Goal: Task Accomplishment & Management: Use online tool/utility

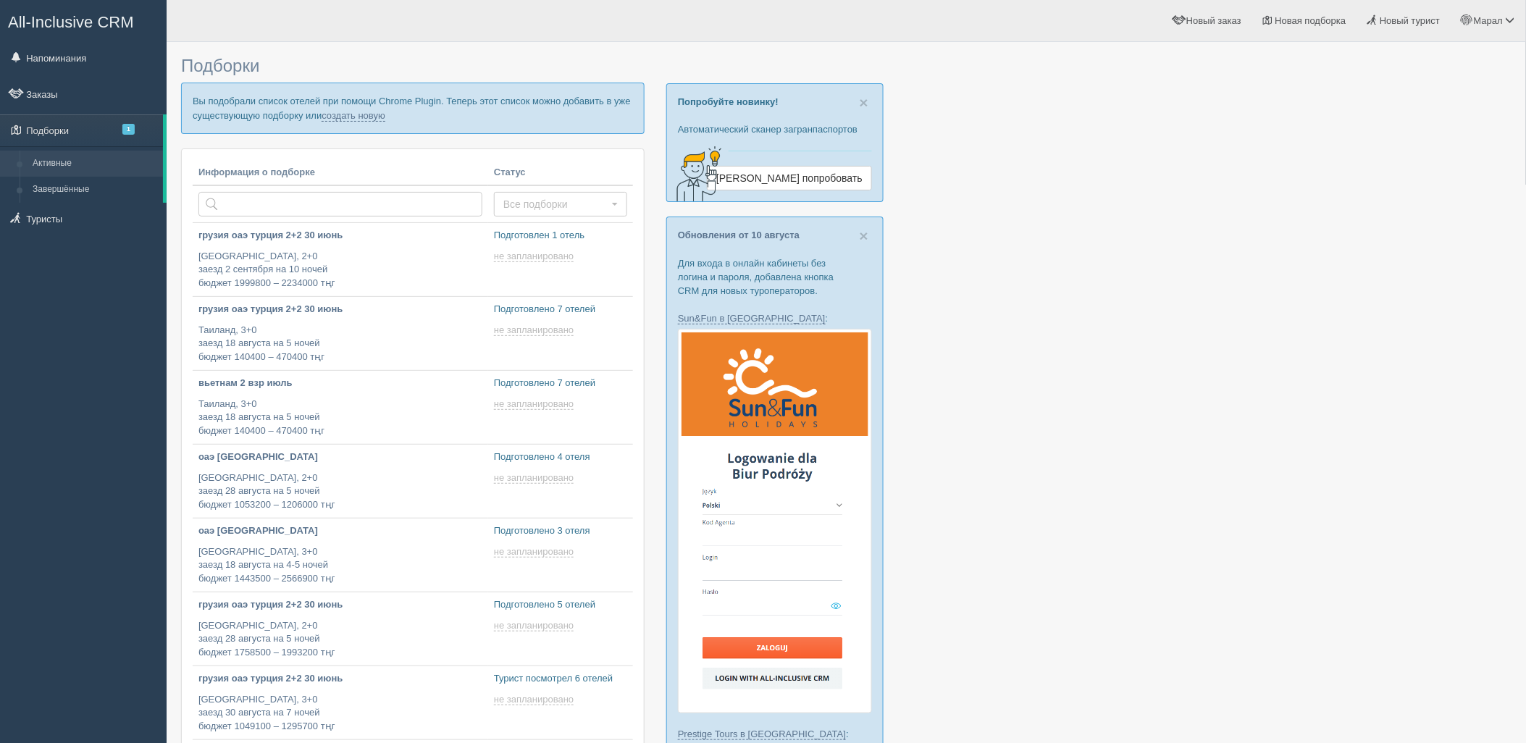
click at [348, 121] on p "Вы подобрали список отелей при помощи Chrome Plugin. Теперь этот список можно д…" at bounding box center [413, 108] width 464 height 51
click at [372, 114] on link "создать новую" at bounding box center [354, 116] width 64 height 12
type input "2025-08-15 15:55"
type input "2025-08-15 11:40"
type input "2025-08-15 18:35"
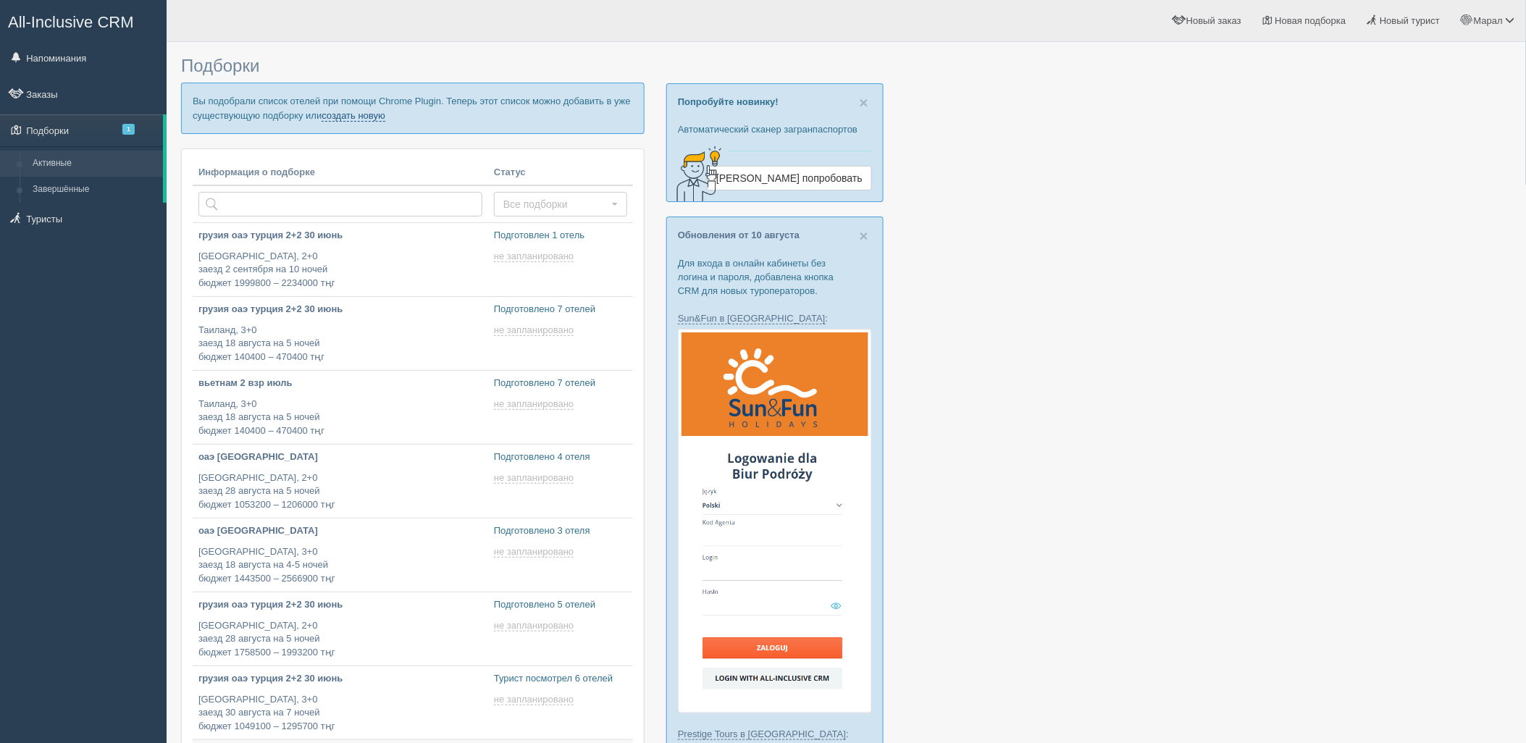
type input "2025-08-15 18:05"
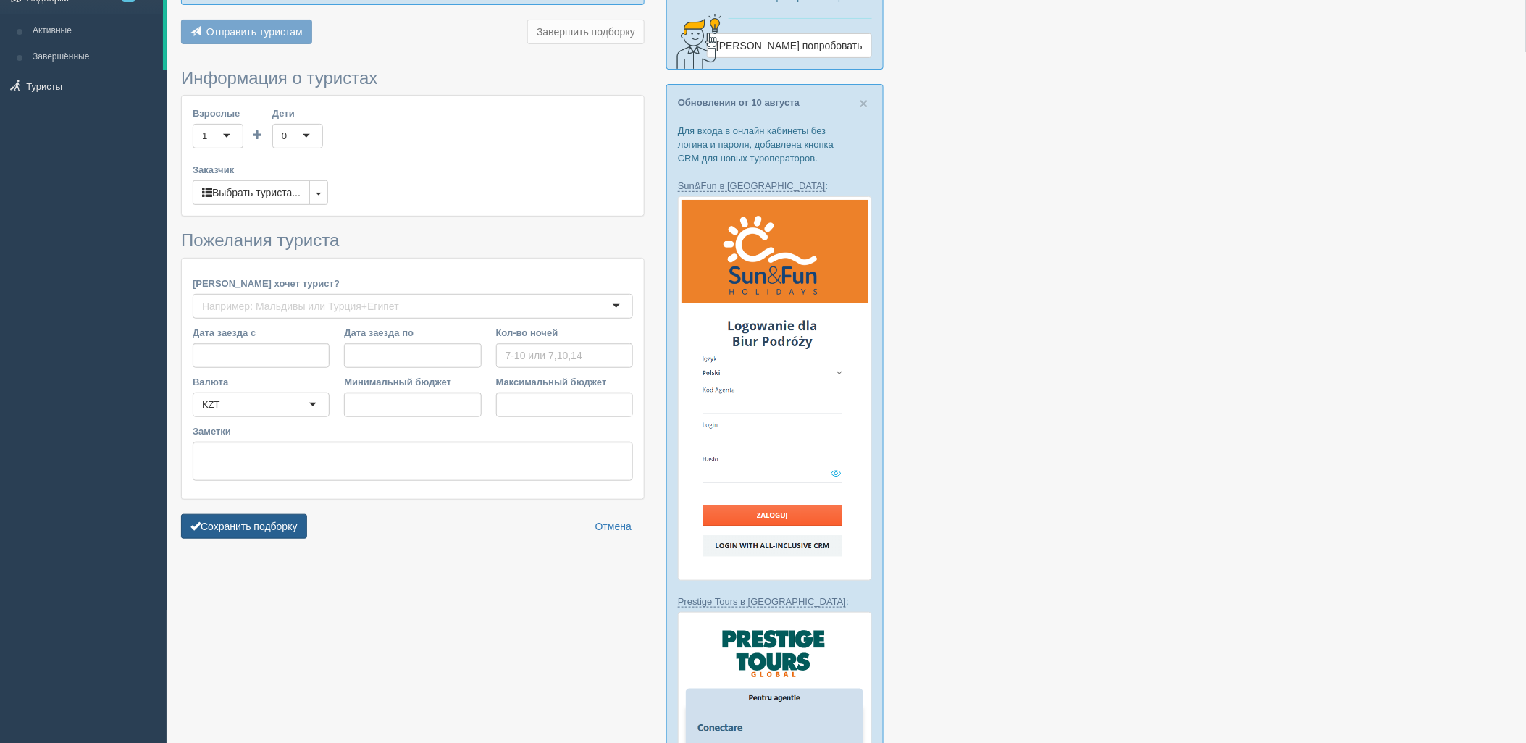
type input "6"
type input "871300"
type input "871400"
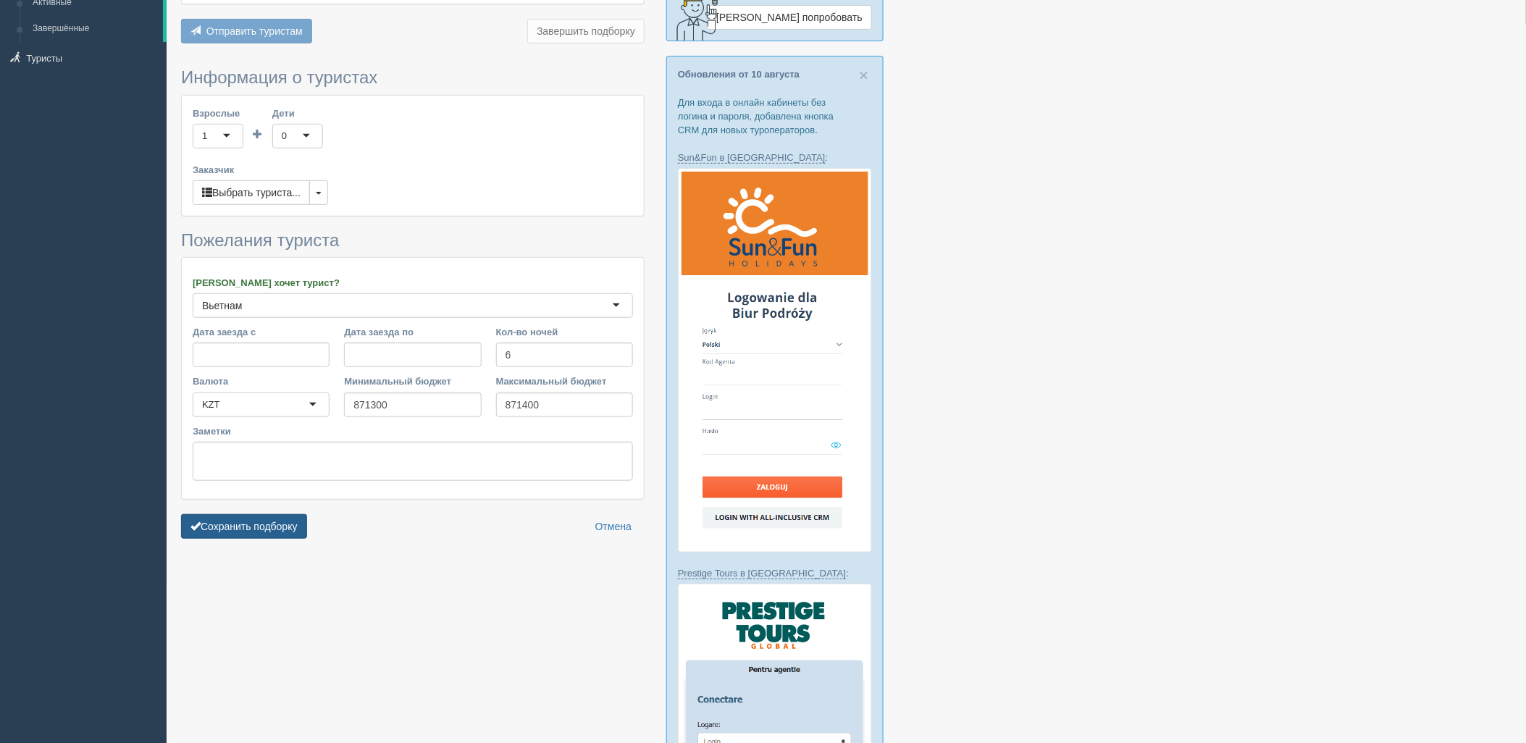
click at [266, 522] on button "Сохранить подборку" at bounding box center [244, 526] width 126 height 25
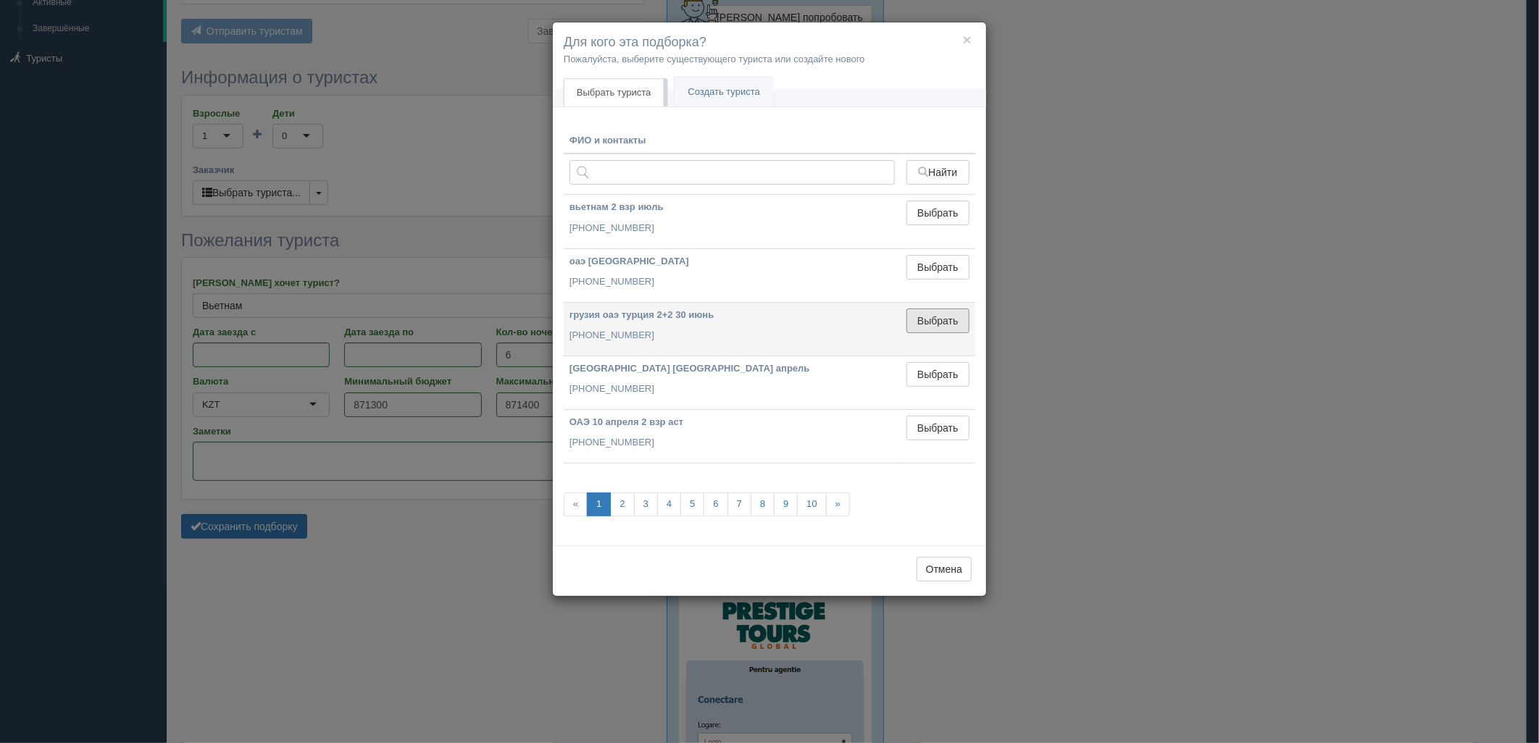
click at [944, 314] on button "Выбрать" at bounding box center [937, 321] width 63 height 25
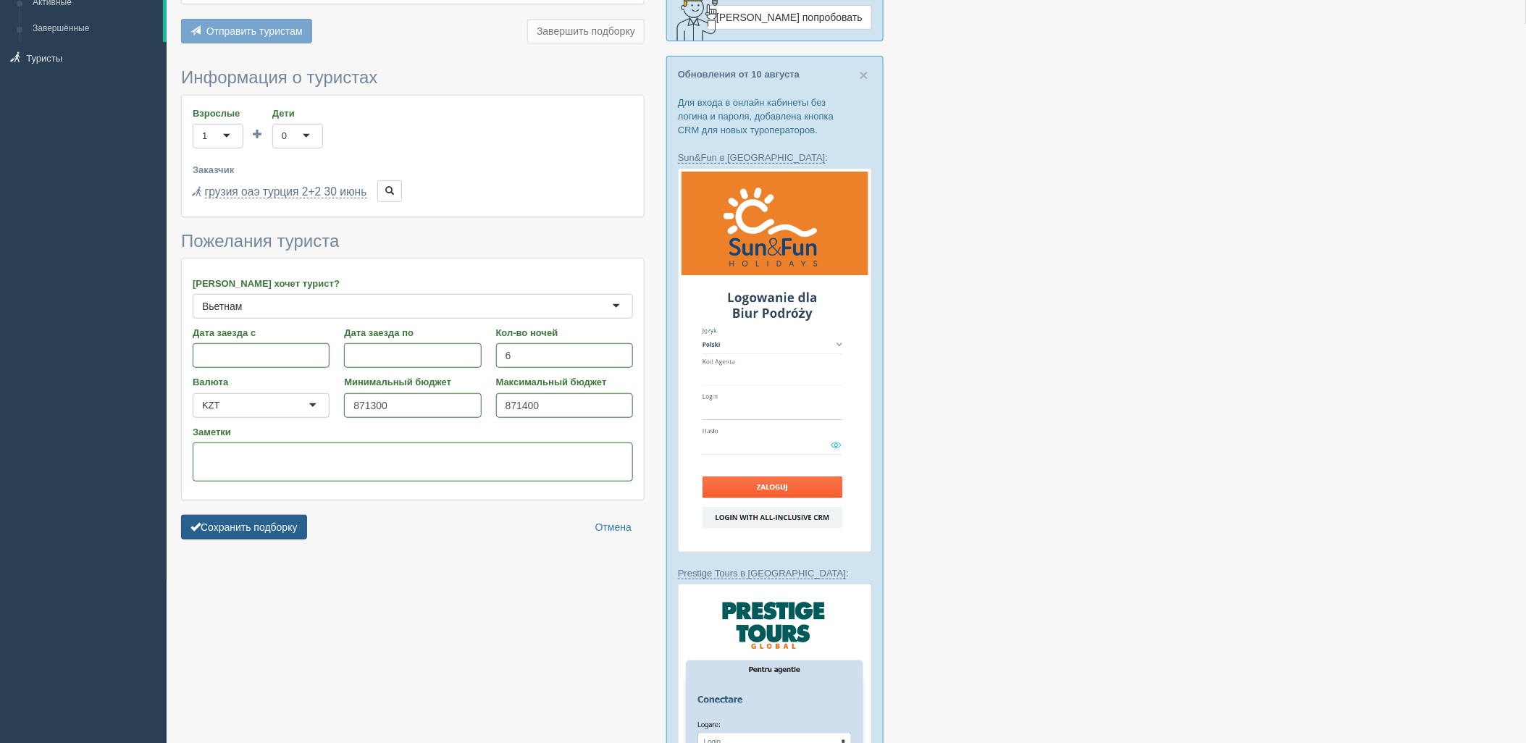
click at [280, 525] on button "Сохранить подборку" at bounding box center [244, 527] width 126 height 25
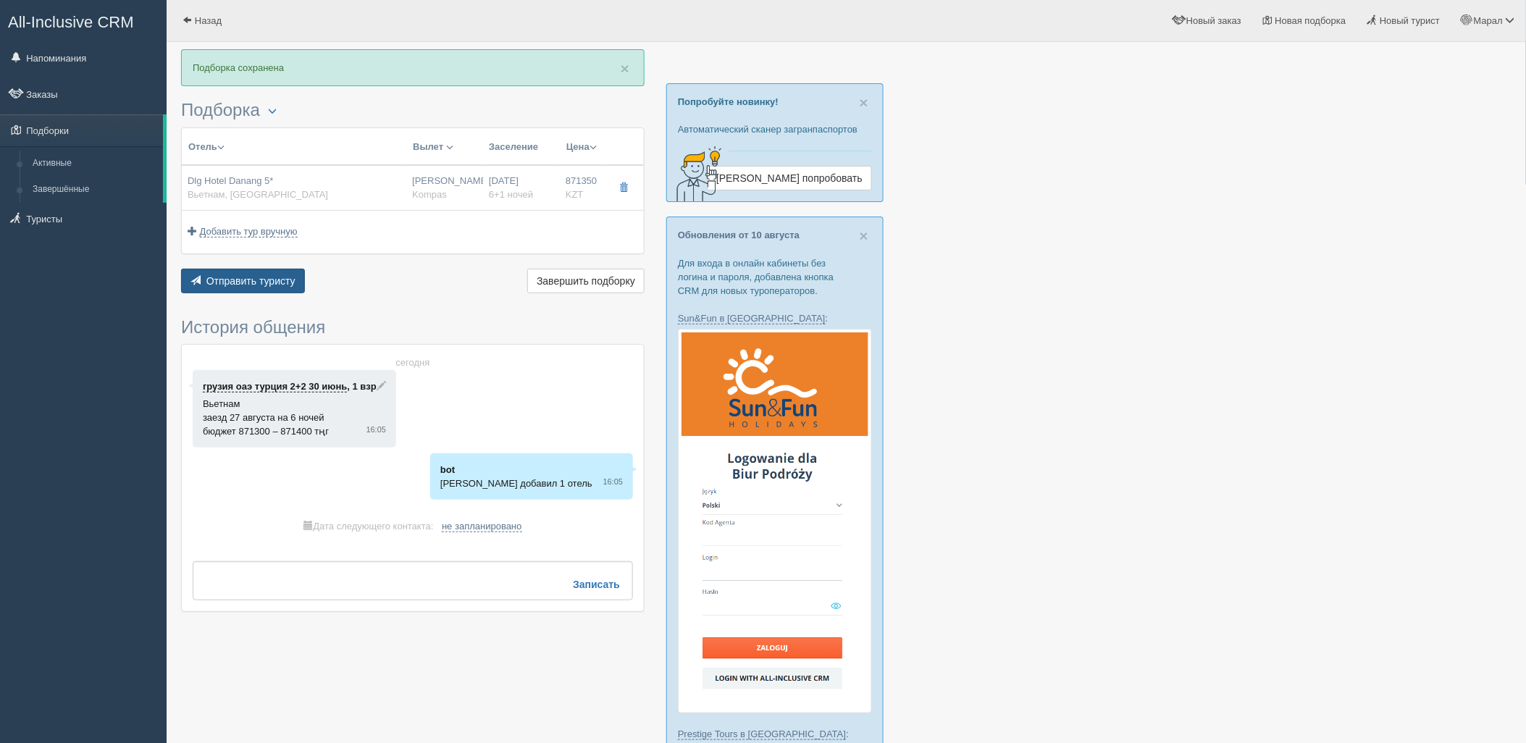
click at [280, 279] on span "Отправить туристу" at bounding box center [250, 281] width 89 height 12
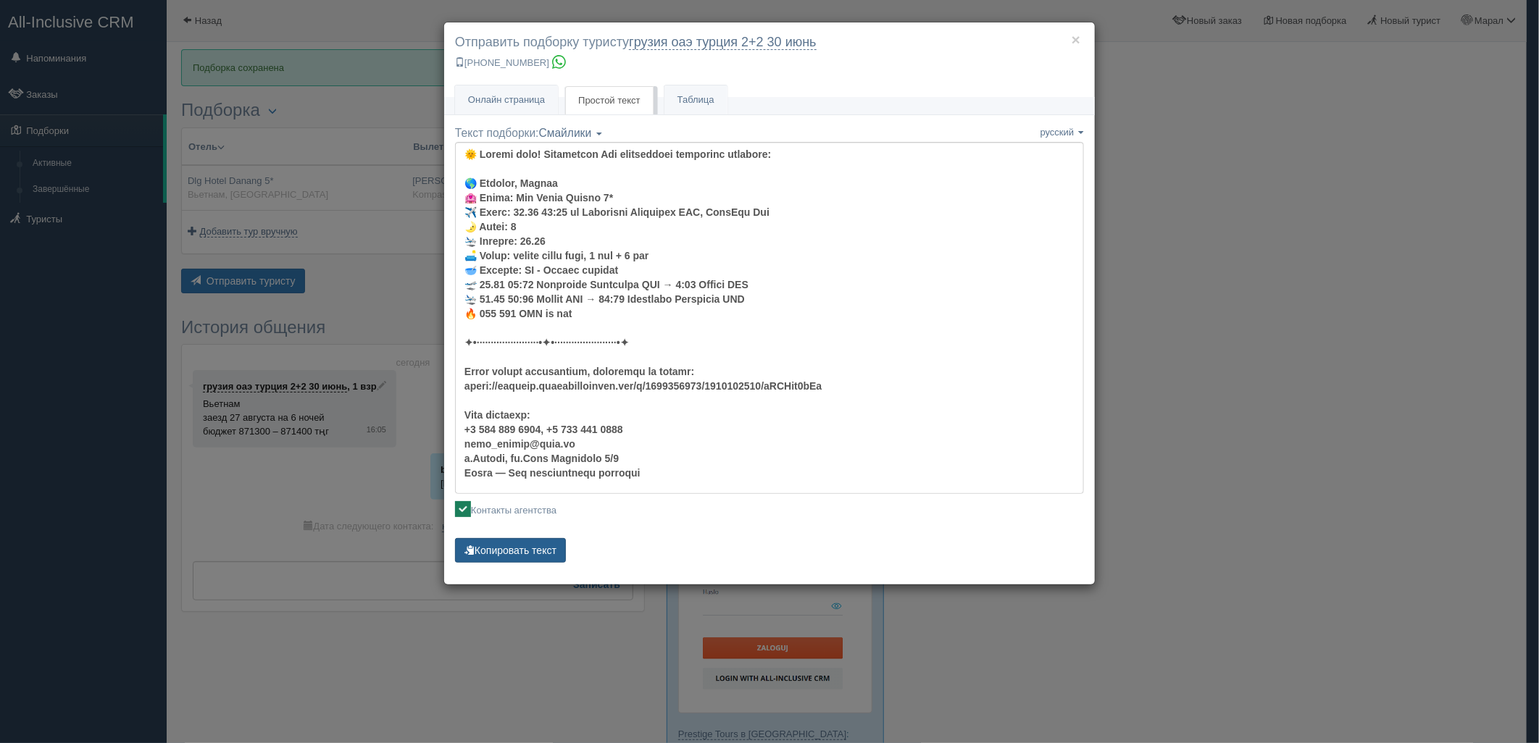
click at [527, 542] on button "Копировать текст" at bounding box center [510, 550] width 111 height 25
click at [1161, 389] on div "× Отправить подборку туристу грузия оаэ [GEOGRAPHIC_DATA] 2+2 30 июнь [PHONE_NU…" at bounding box center [769, 371] width 1539 height 743
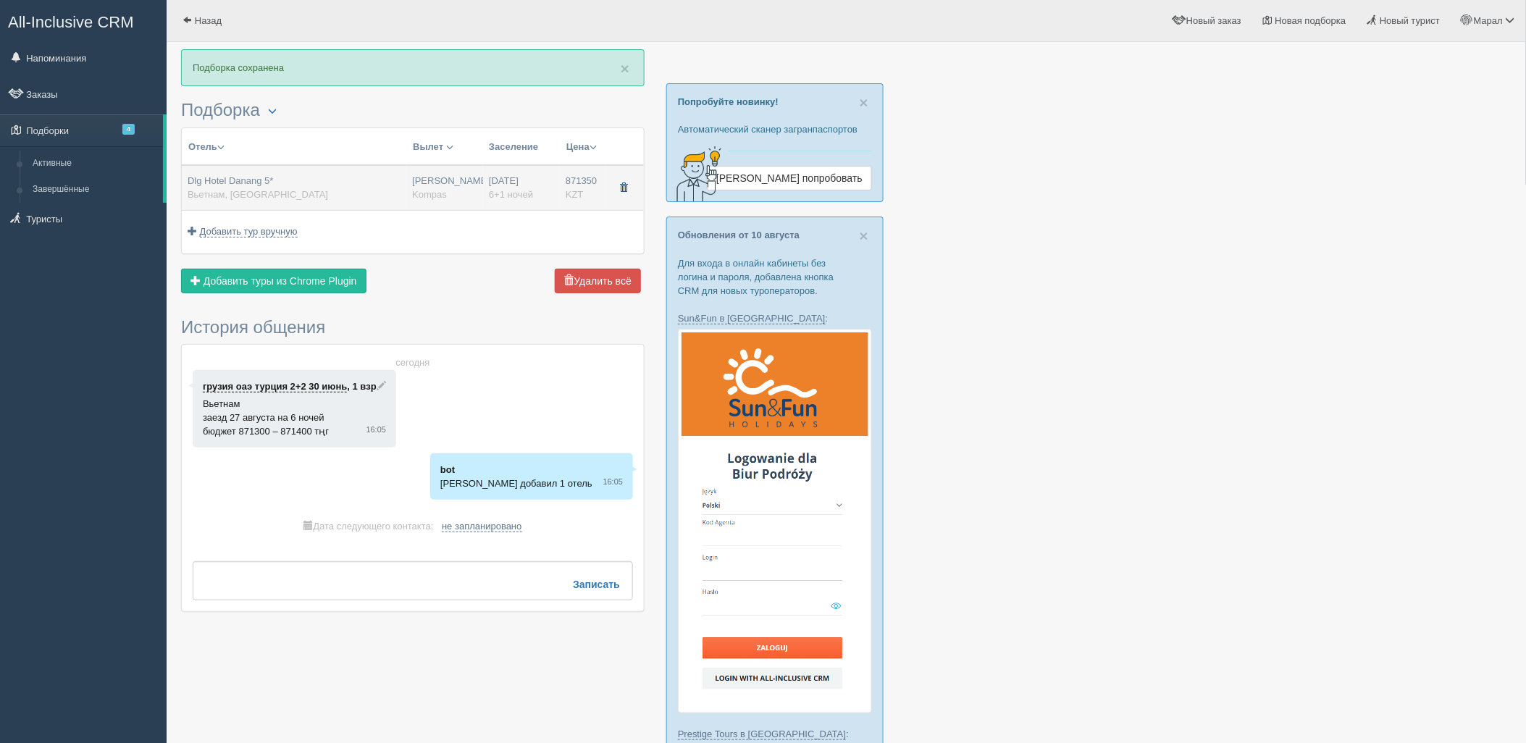
drag, startPoint x: 620, startPoint y: 189, endPoint x: 375, endPoint y: 235, distance: 249.9
click at [619, 189] on span "button" at bounding box center [623, 187] width 9 height 9
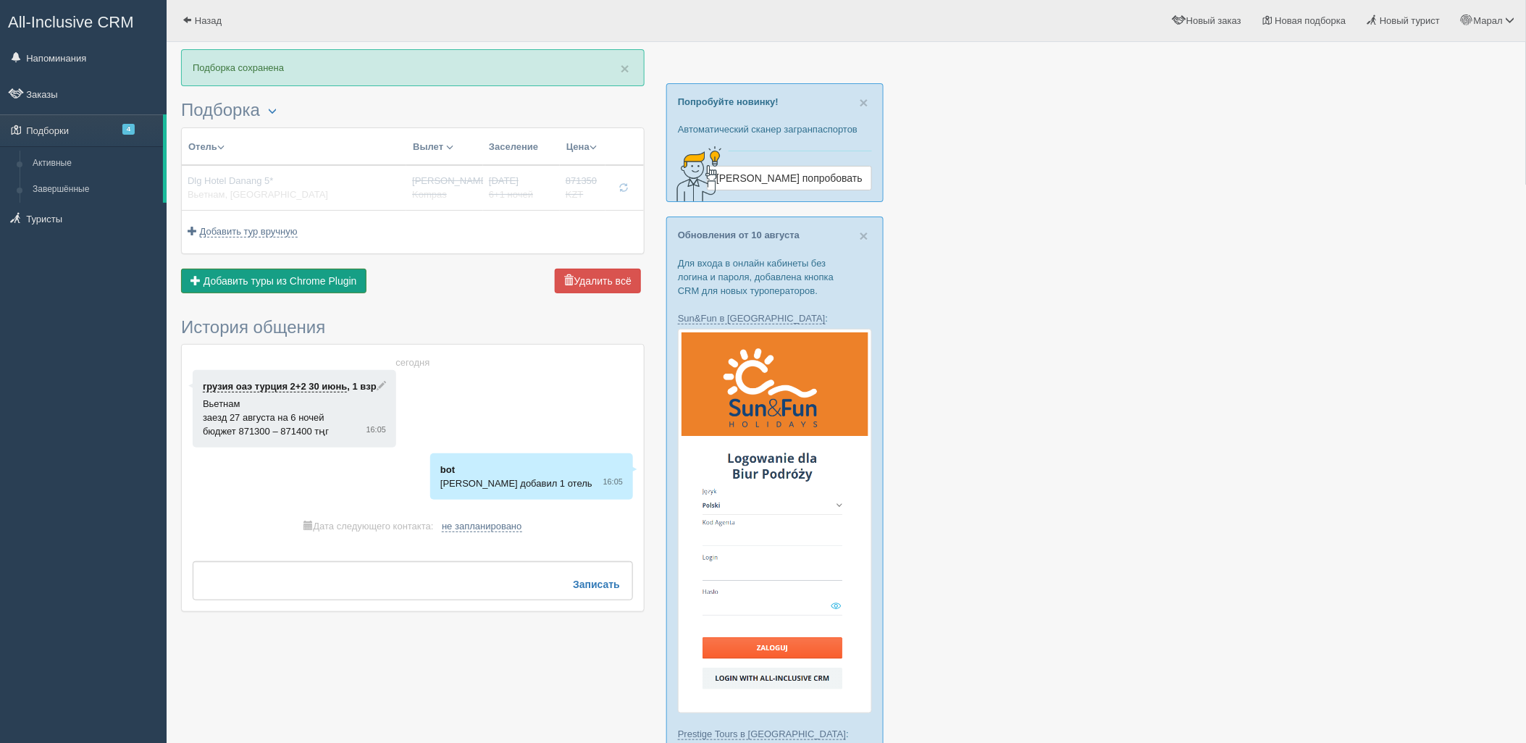
click at [325, 273] on button "Добавить из Plugin Добавить туры из Chrome Plugin" at bounding box center [273, 281] width 185 height 25
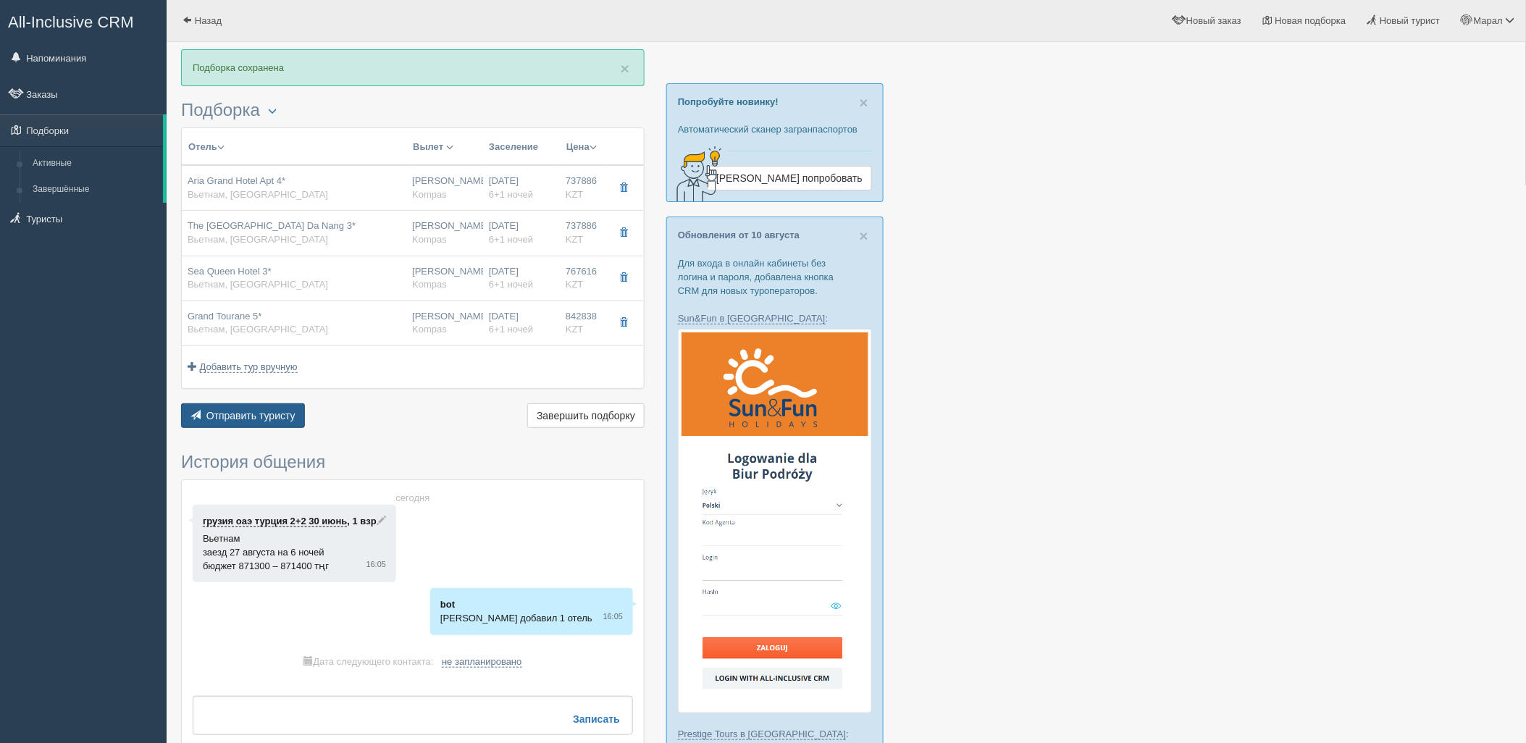
click at [281, 417] on span "Отправить туристу" at bounding box center [250, 416] width 89 height 12
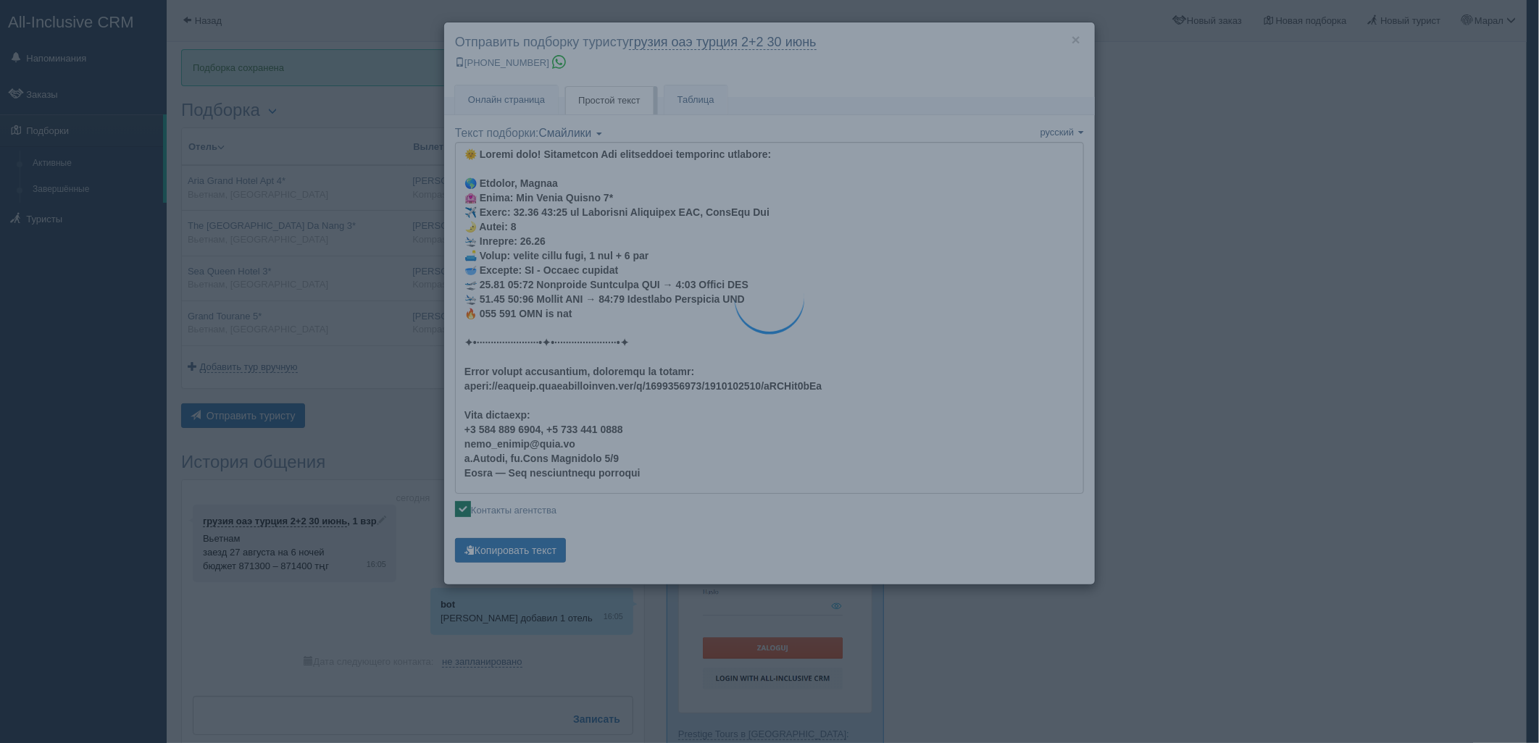
type textarea "🌞 Loremi dolo! Sitametcon Adi elitseddoei temporinc utlabore: 🌎 Etdolor, Magnaa…"
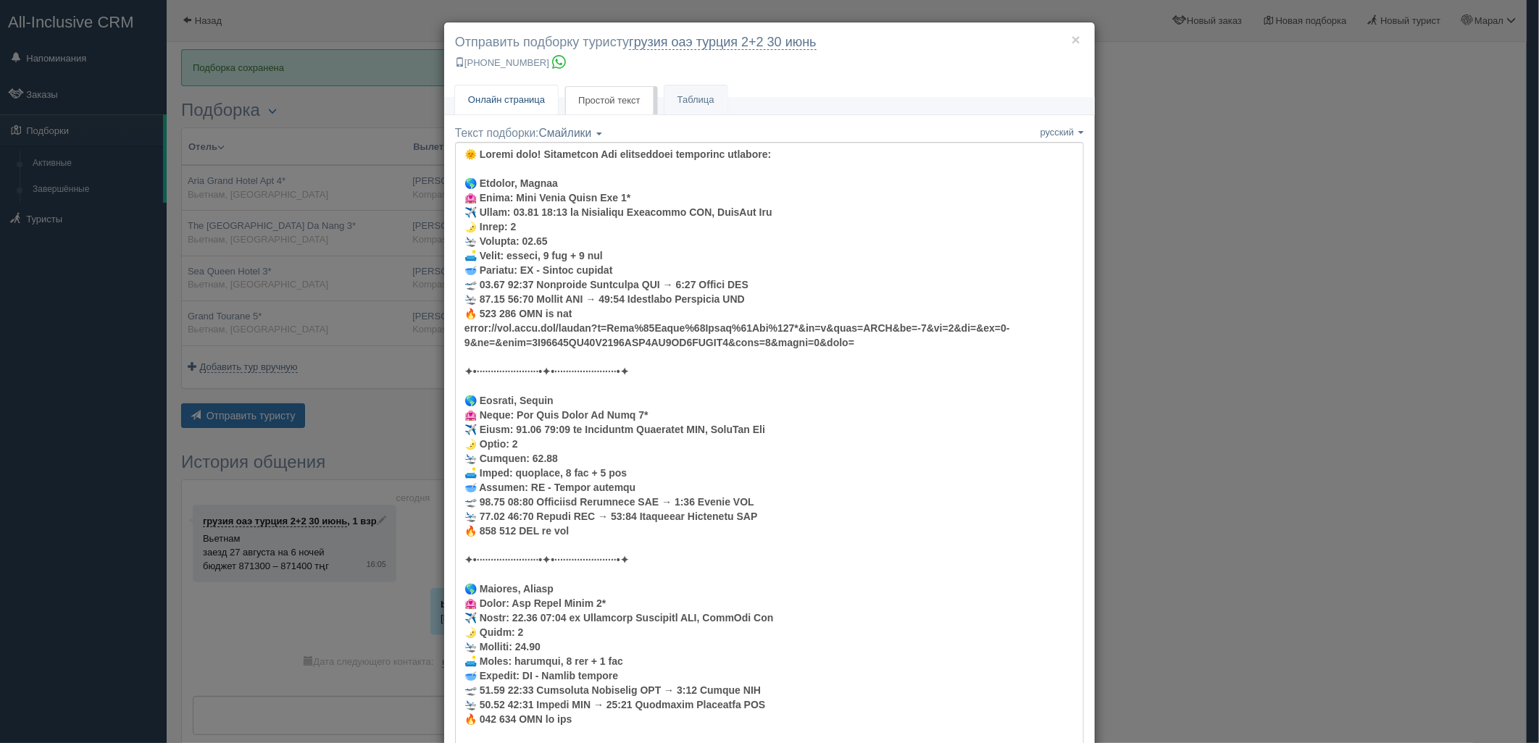
click at [509, 105] on span "Онлайн страница" at bounding box center [506, 99] width 77 height 11
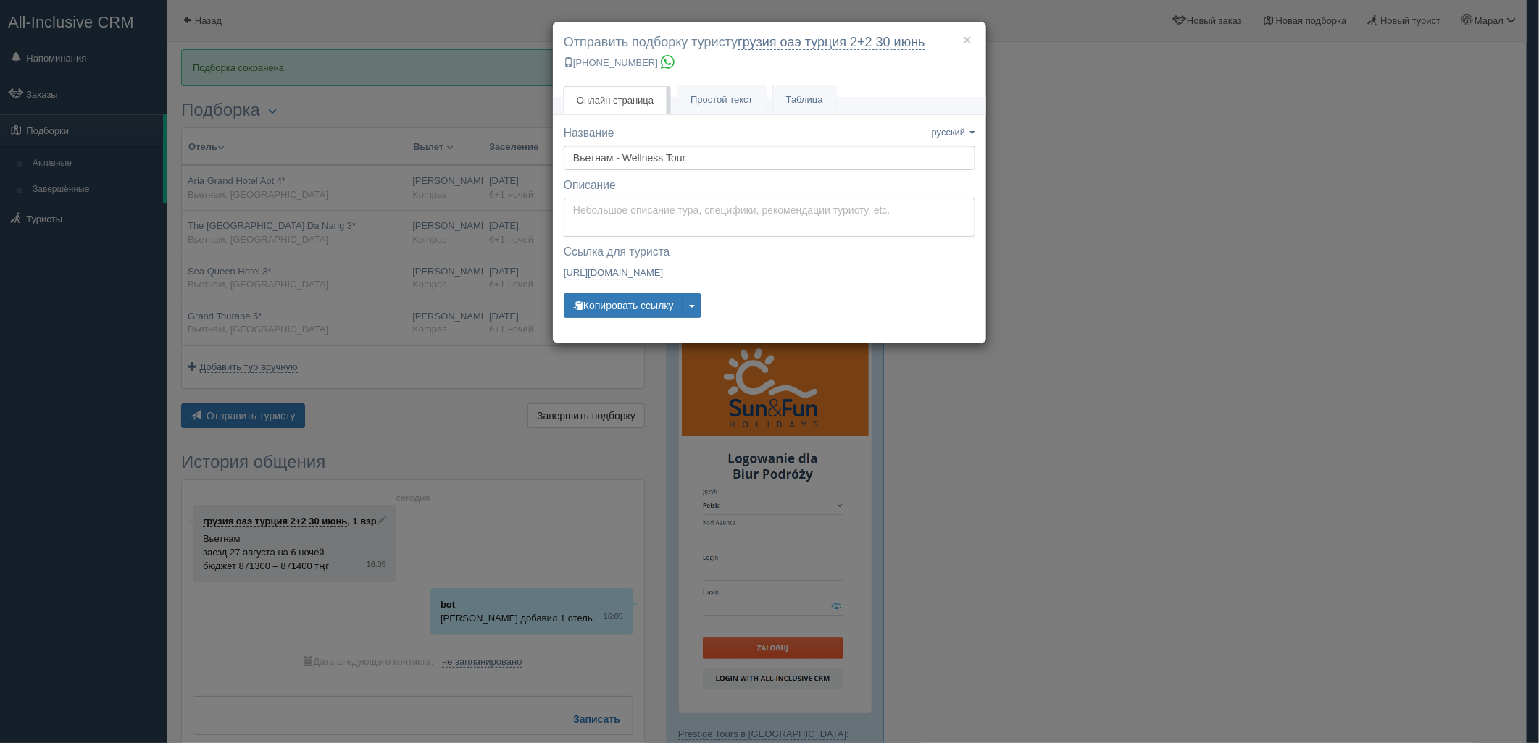
type textarea "Здравствуйте! Ниже представлены варианты туров для Вас. Для просмотра описания …"
click at [639, 227] on textarea "Здравствуйте! Ниже представлены варианты туров для Вас. Для просмотра описания …" at bounding box center [769, 217] width 411 height 39
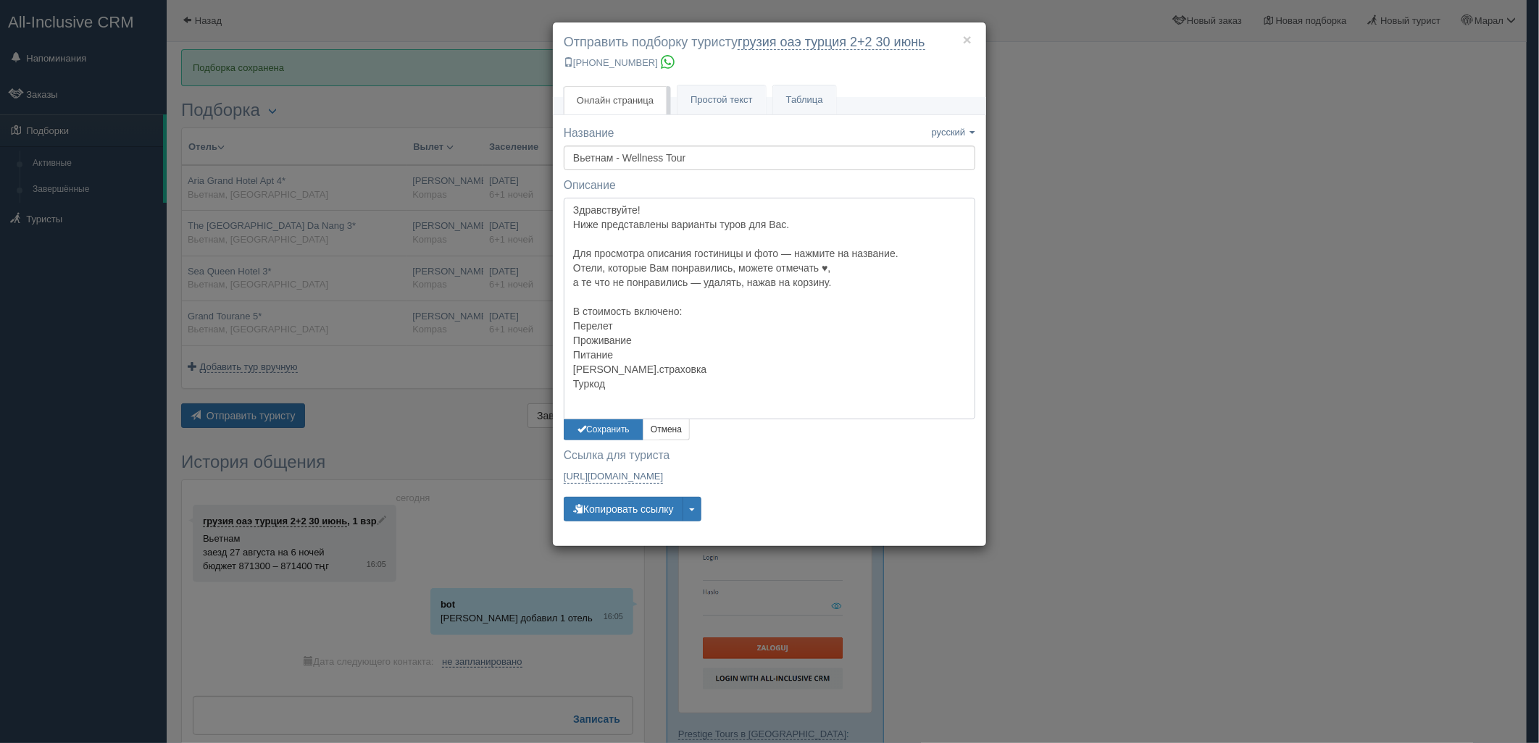
click at [596, 418] on textarea "Здравствуйте! Ниже представлены варианты туров для Вас. Для просмотра описания …" at bounding box center [769, 309] width 411 height 222
click at [602, 432] on button "Сохранить" at bounding box center [604, 429] width 80 height 21
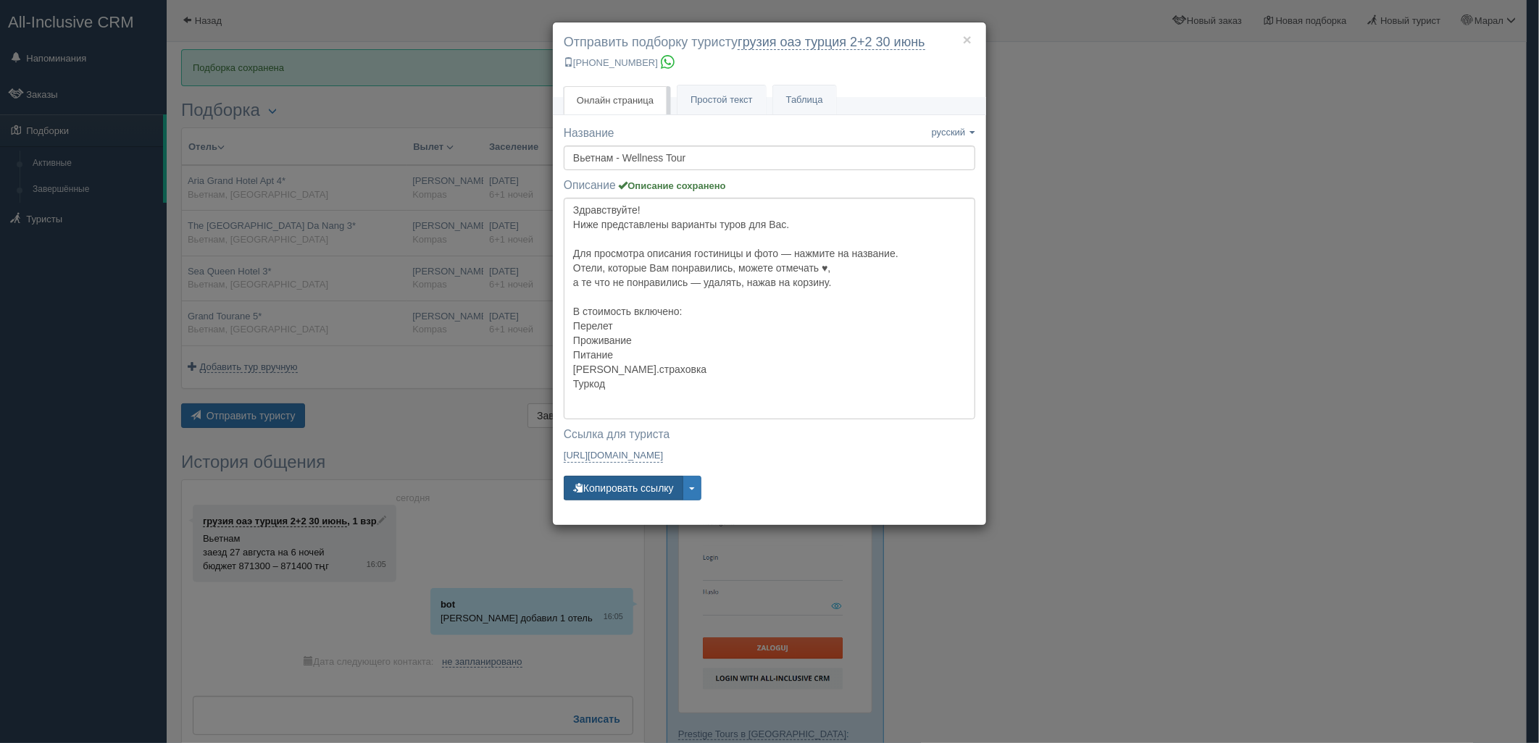
click at [620, 493] on button "Копировать ссылку" at bounding box center [624, 488] width 120 height 25
